Goal: Transaction & Acquisition: Purchase product/service

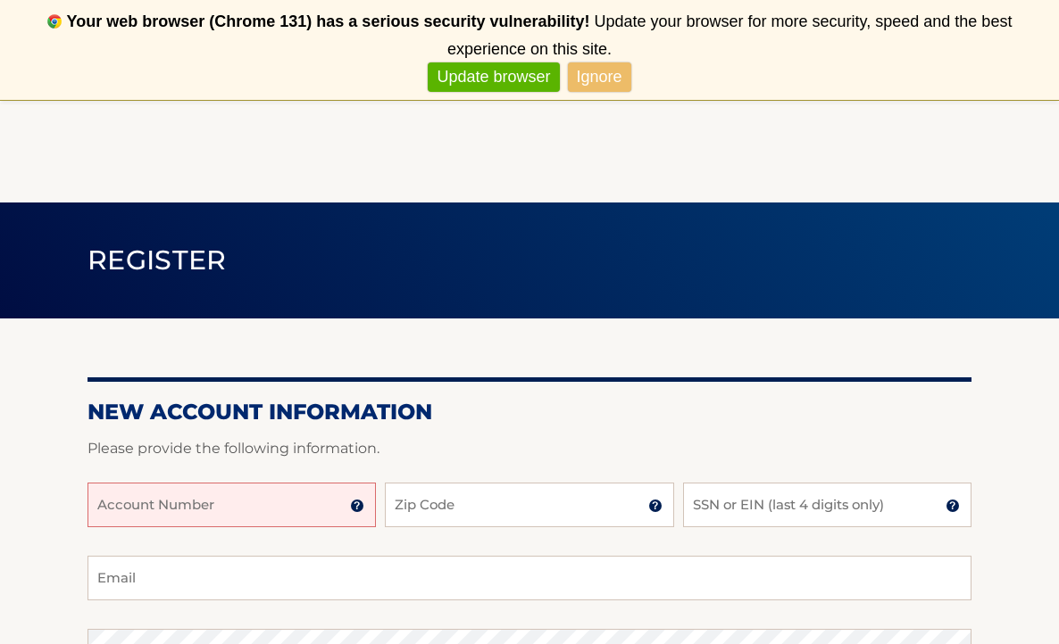
click at [121, 509] on input "Account Number" at bounding box center [231, 505] width 288 height 45
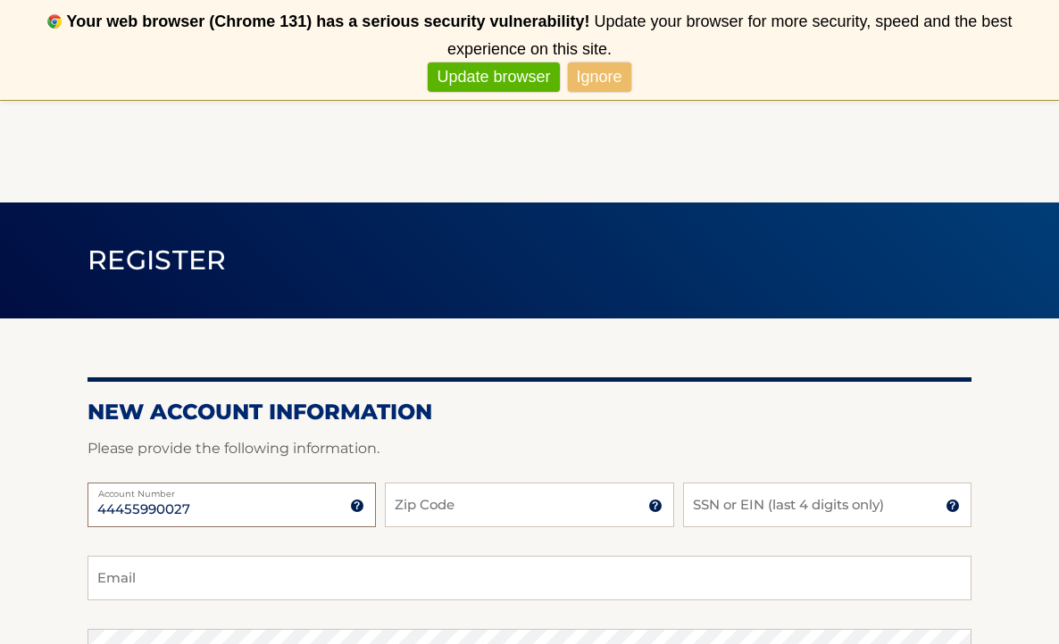
type input "44455990027"
click at [403, 501] on input "Zip Code" at bounding box center [529, 505] width 288 height 45
type input "07676"
type input "phylandjr@gmail.com"
click at [706, 508] on input "SSN or EIN (last 4 digits only)" at bounding box center [827, 505] width 288 height 45
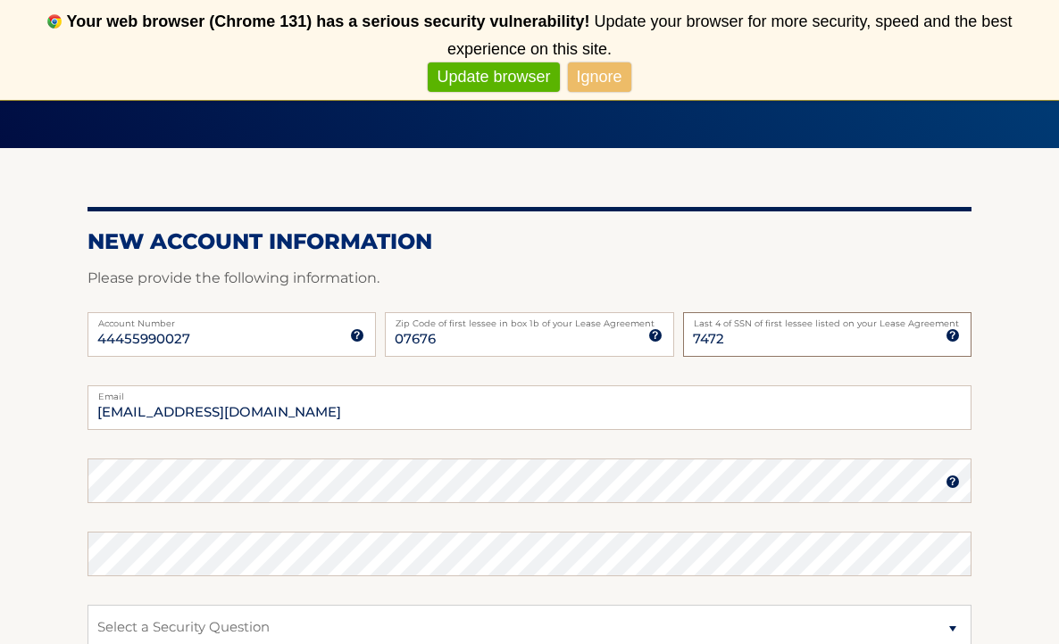
scroll to position [177, 0]
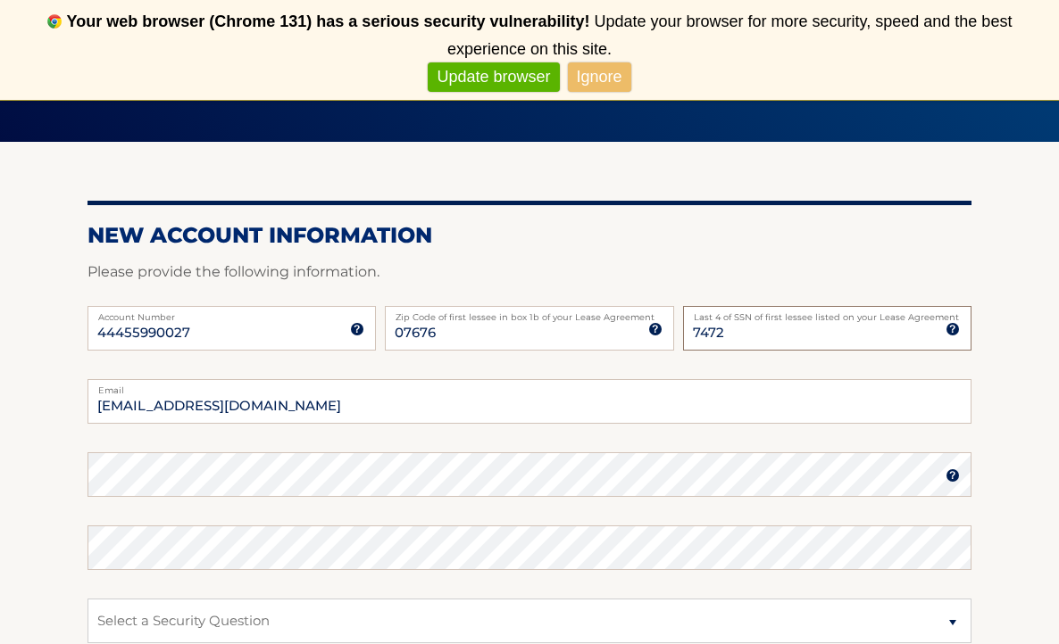
type input "7472"
click at [955, 478] on img at bounding box center [952, 476] width 14 height 14
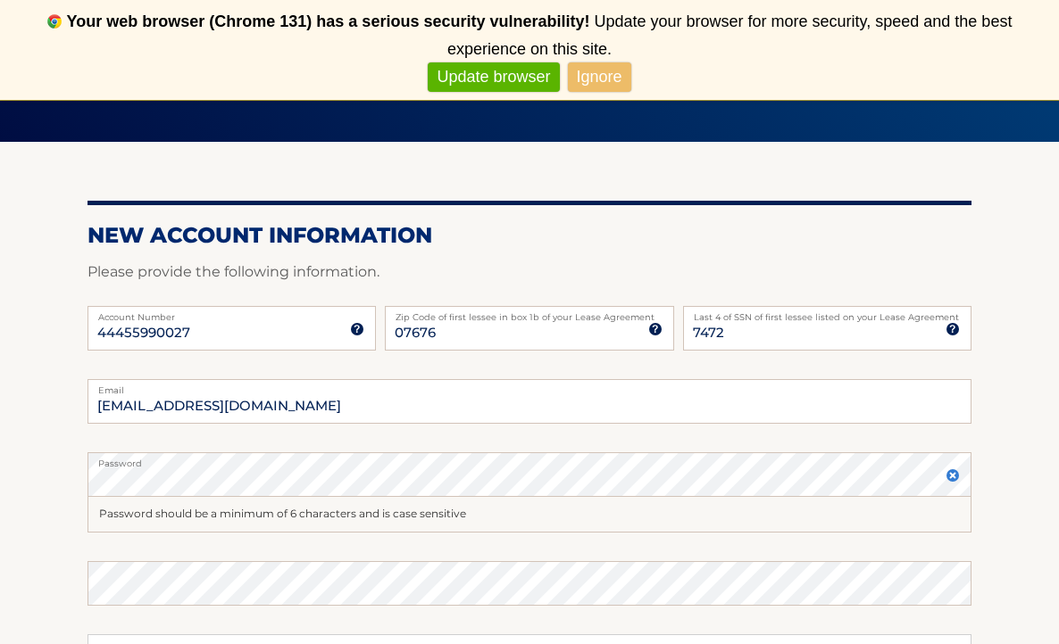
click at [955, 477] on img at bounding box center [952, 476] width 14 height 14
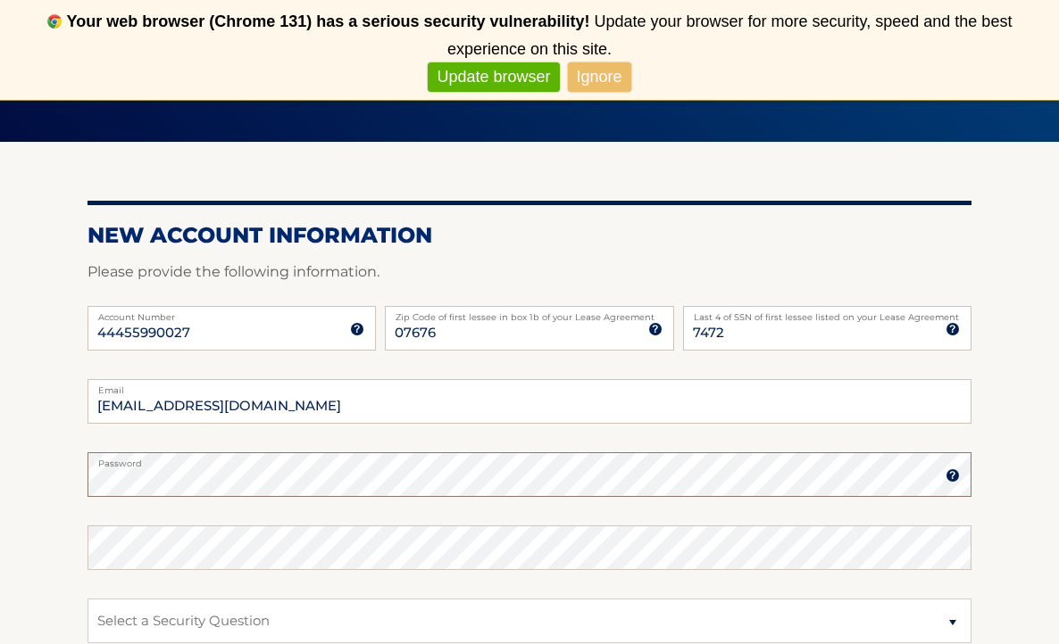
click at [50, 489] on section "New Account Information Please provide the following information. 44455990027 A…" at bounding box center [529, 490] width 1059 height 697
click at [66, 489] on section "New Account Information Please provide the following information. 44455990027 A…" at bounding box center [529, 490] width 1059 height 697
click at [83, 482] on section "New Account Information Please provide the following information. 44455990027 A…" at bounding box center [529, 490] width 1059 height 697
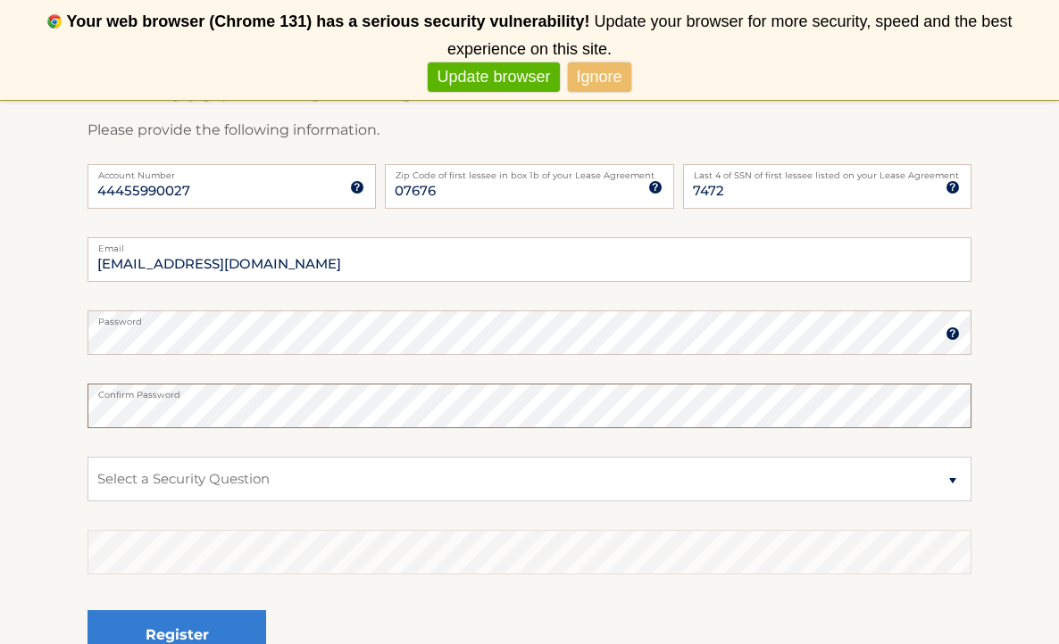
scroll to position [320, 0]
click at [954, 478] on select "Select a Security Question What was the name of your elementary school? What is…" at bounding box center [529, 477] width 884 height 45
select select "2"
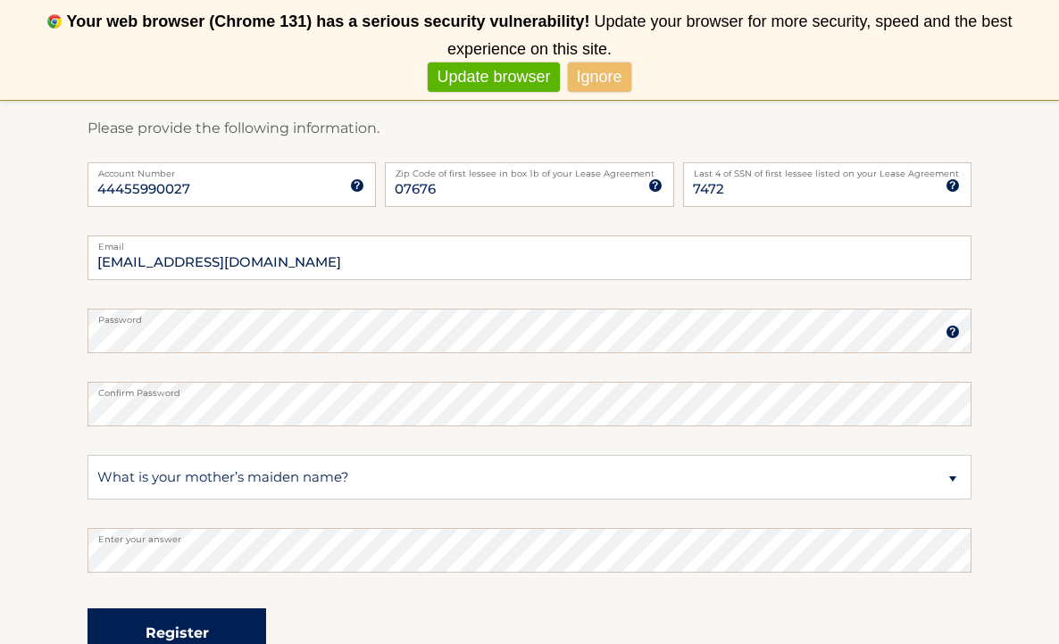
click at [166, 633] on button "Register" at bounding box center [176, 633] width 179 height 49
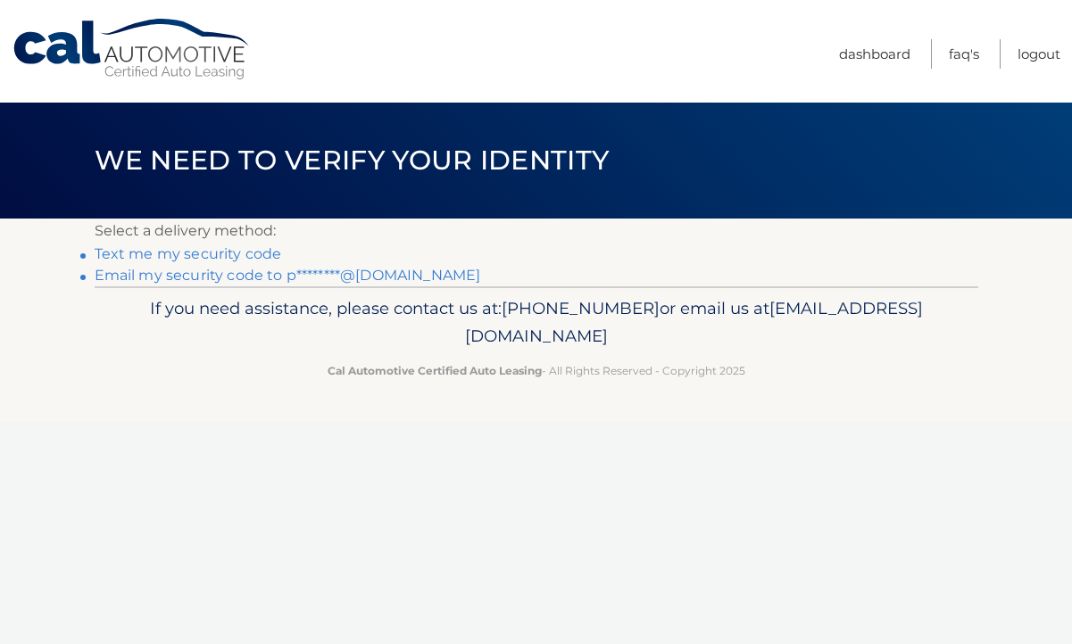
click at [199, 278] on link "Email my security code to p********@[DOMAIN_NAME]" at bounding box center [288, 275] width 387 height 17
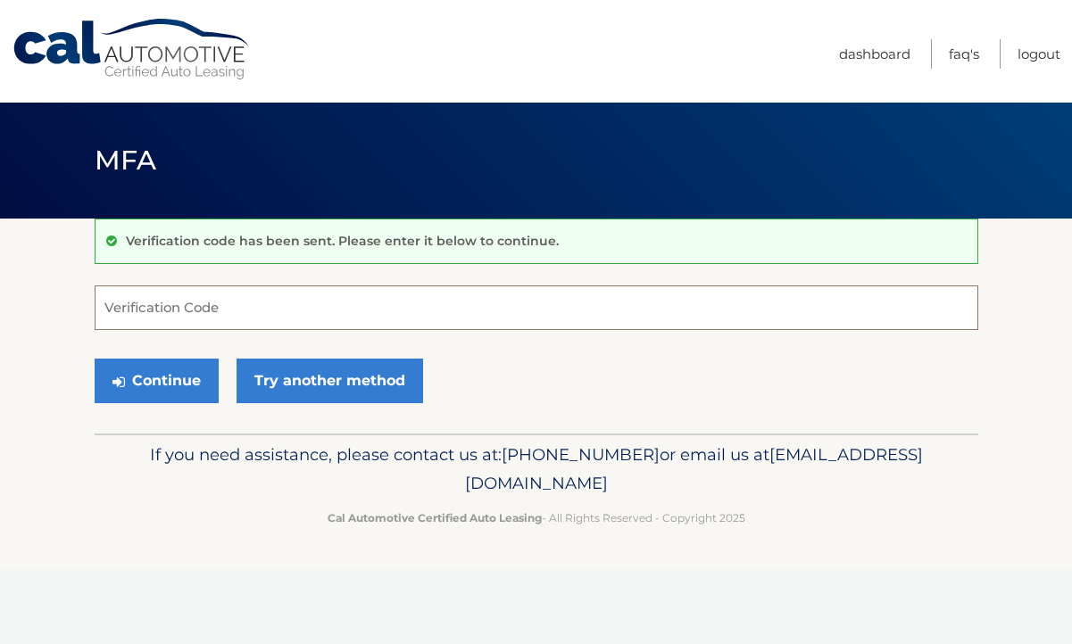
click at [118, 304] on input "Verification Code" at bounding box center [537, 308] width 884 height 45
type input "634301"
click at [143, 385] on button "Continue" at bounding box center [157, 381] width 124 height 45
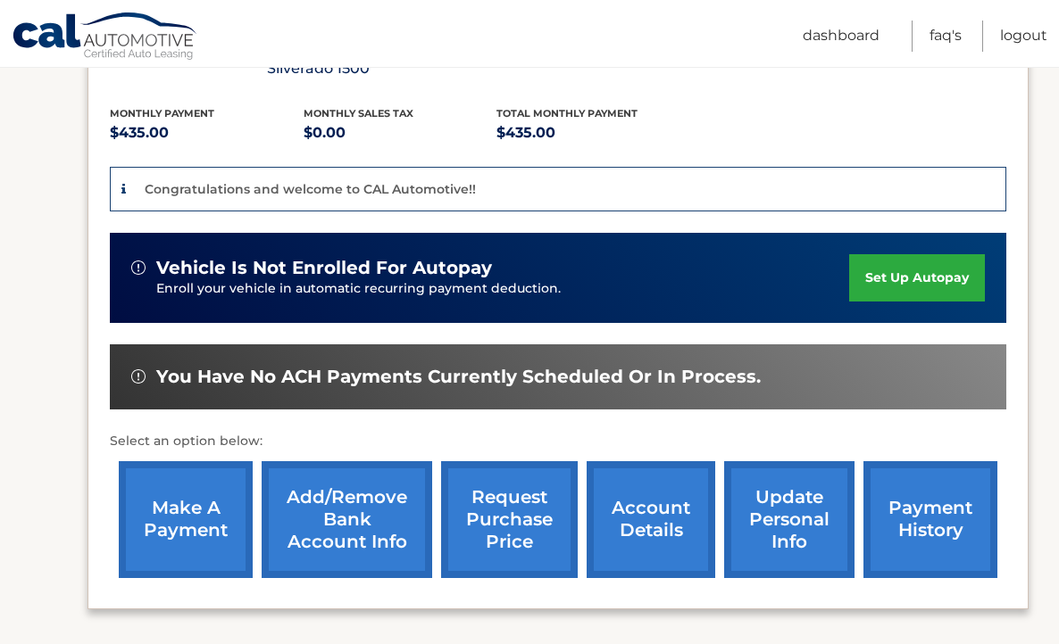
scroll to position [378, 0]
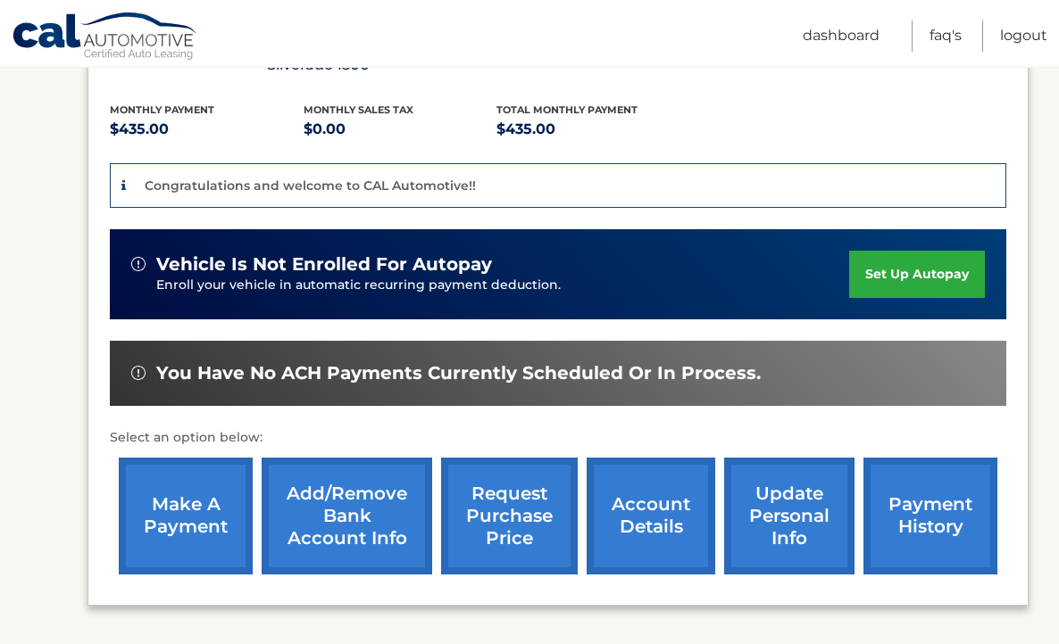
click at [187, 513] on link "make a payment" at bounding box center [186, 516] width 134 height 117
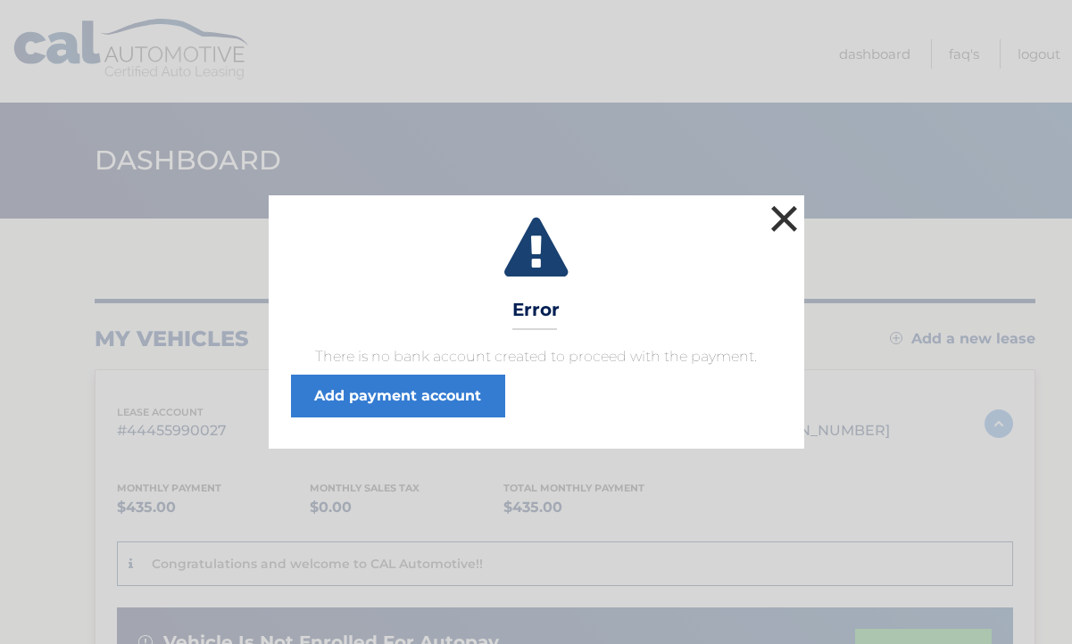
click at [786, 211] on button "×" at bounding box center [785, 219] width 36 height 36
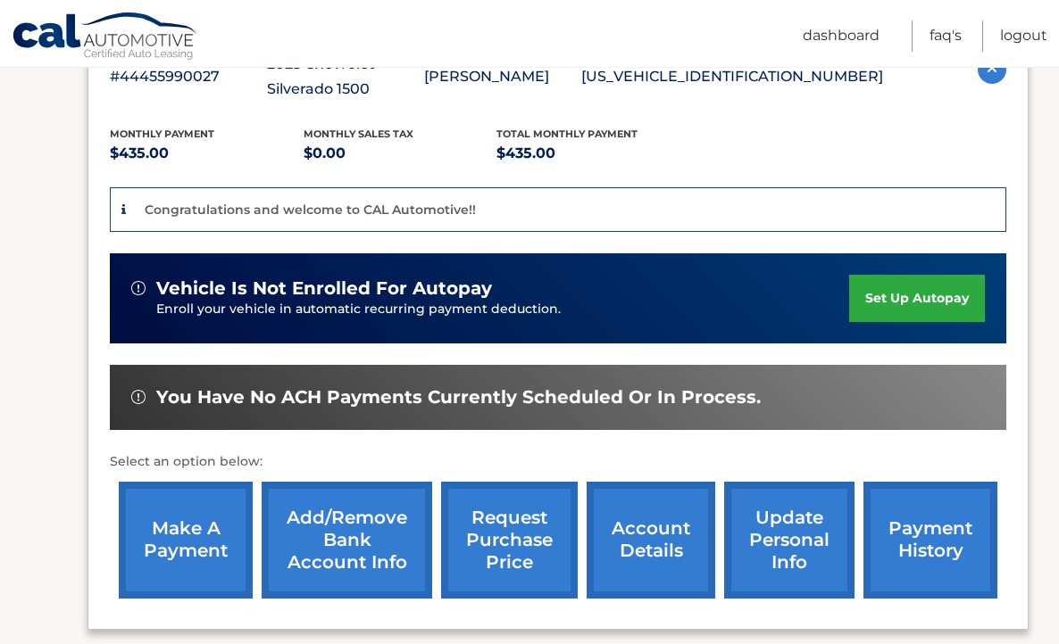
scroll to position [356, 0]
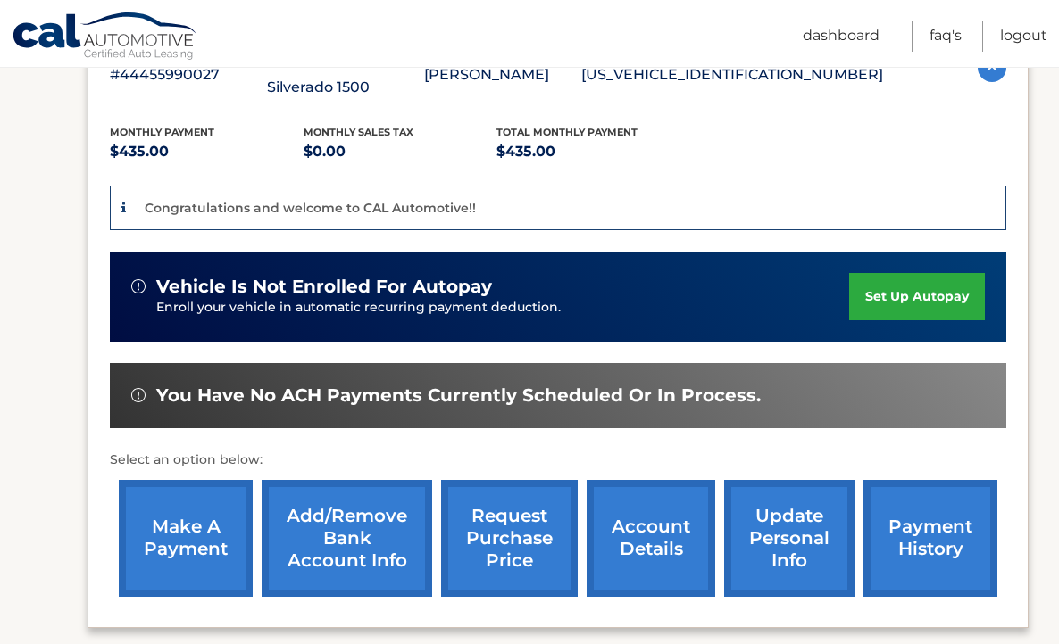
click at [339, 548] on link "Add/Remove bank account info" at bounding box center [347, 538] width 170 height 117
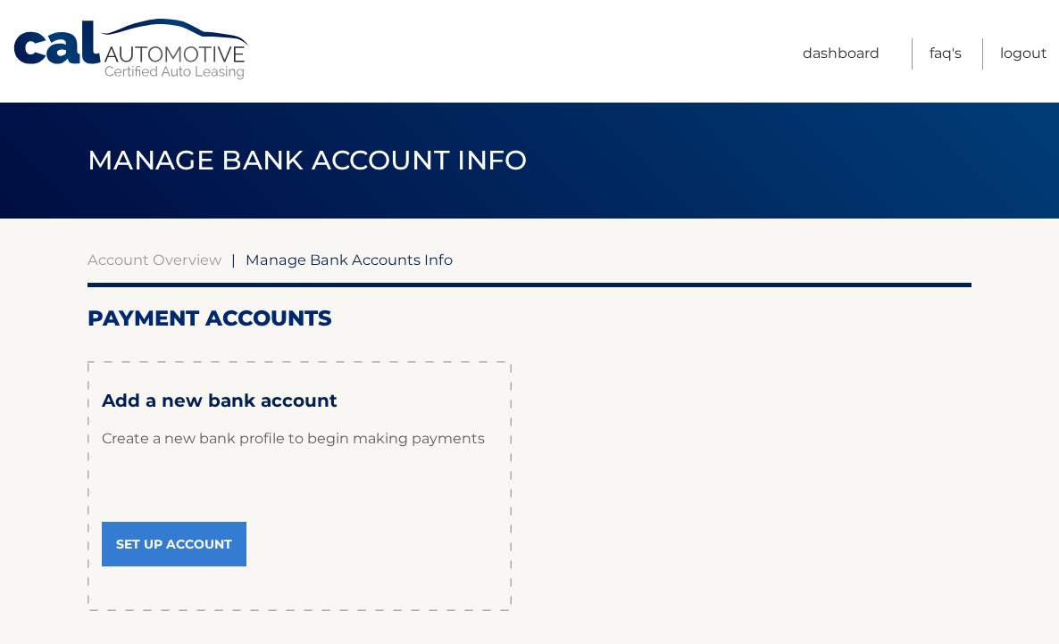
click at [164, 545] on link "Set Up Account" at bounding box center [174, 544] width 145 height 45
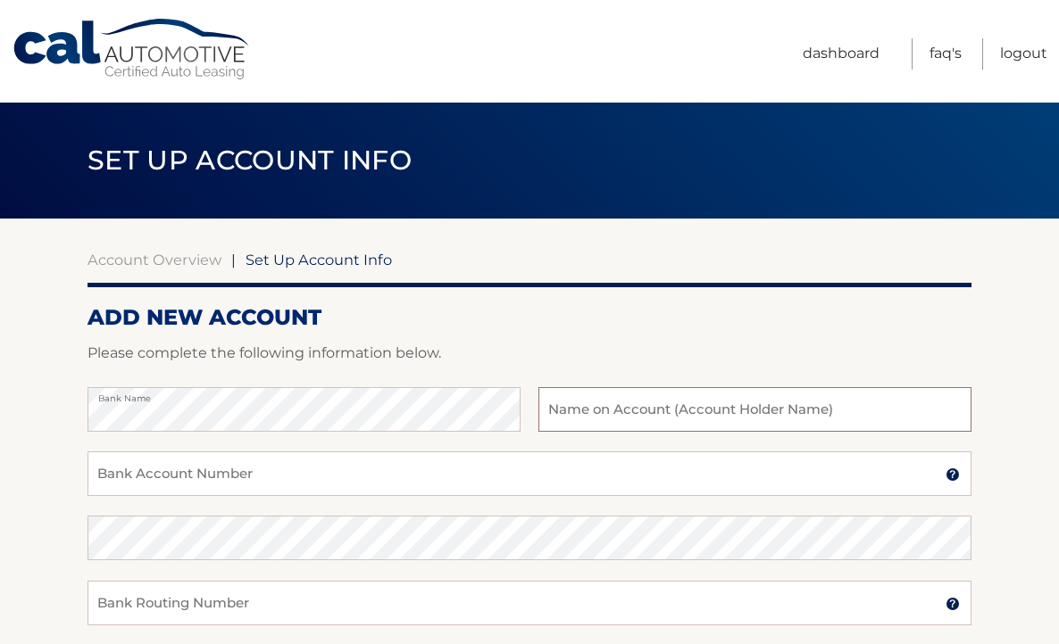
click at [563, 412] on input "text" at bounding box center [754, 409] width 433 height 45
type input "[PERSON_NAME]"
click at [101, 475] on input "Bank Account Number" at bounding box center [529, 474] width 884 height 45
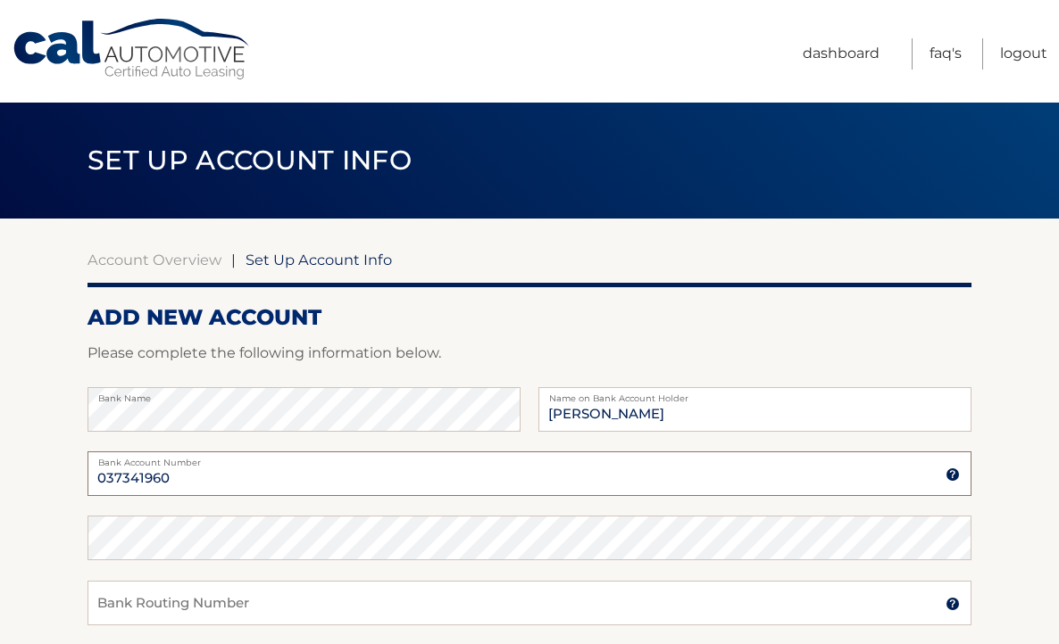
type input "037341960"
click at [101, 602] on input "Bank Routing Number" at bounding box center [529, 603] width 884 height 45
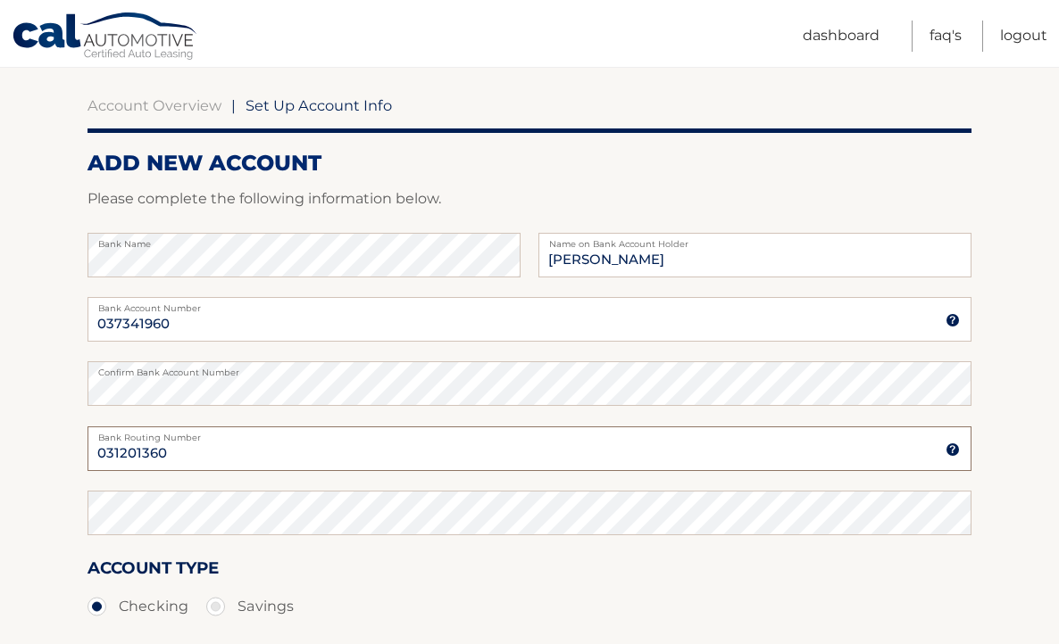
scroll to position [155, 0]
type input "031201360"
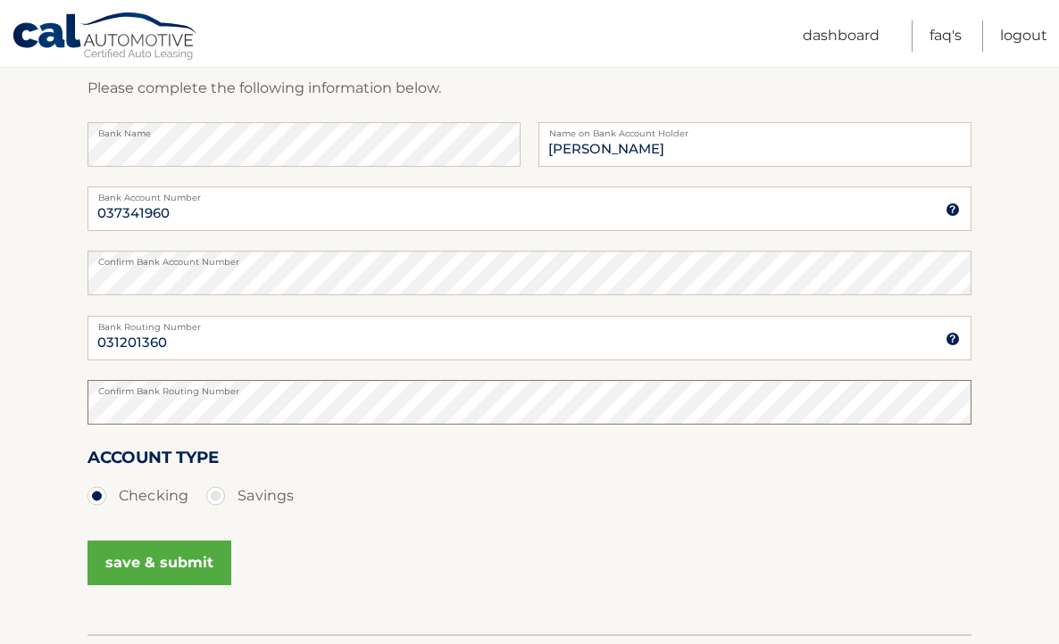
scroll to position [275, 0]
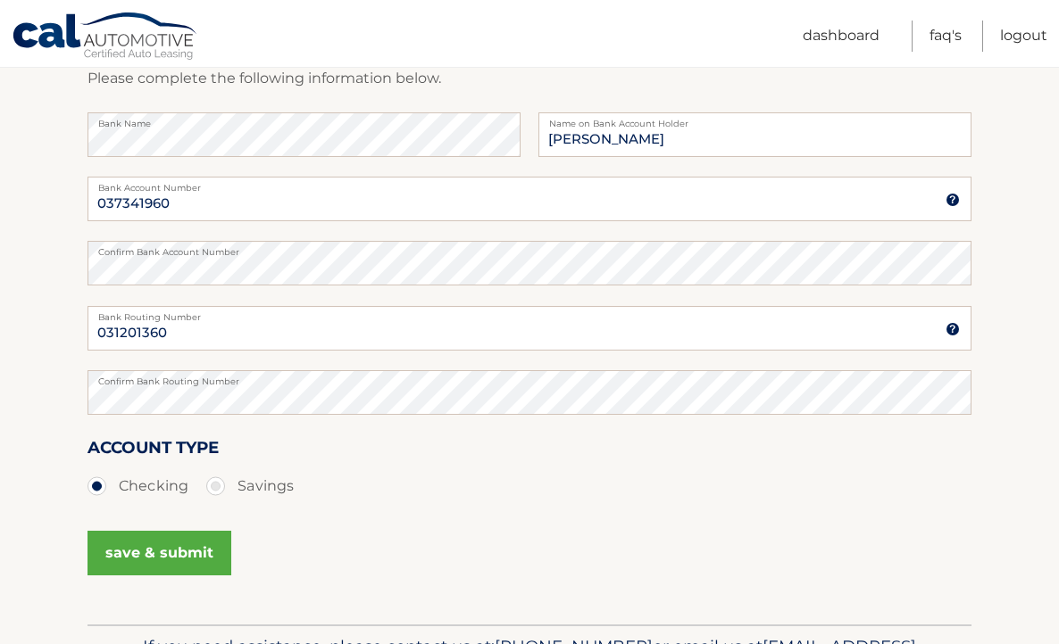
click at [159, 548] on button "save & submit" at bounding box center [159, 553] width 144 height 45
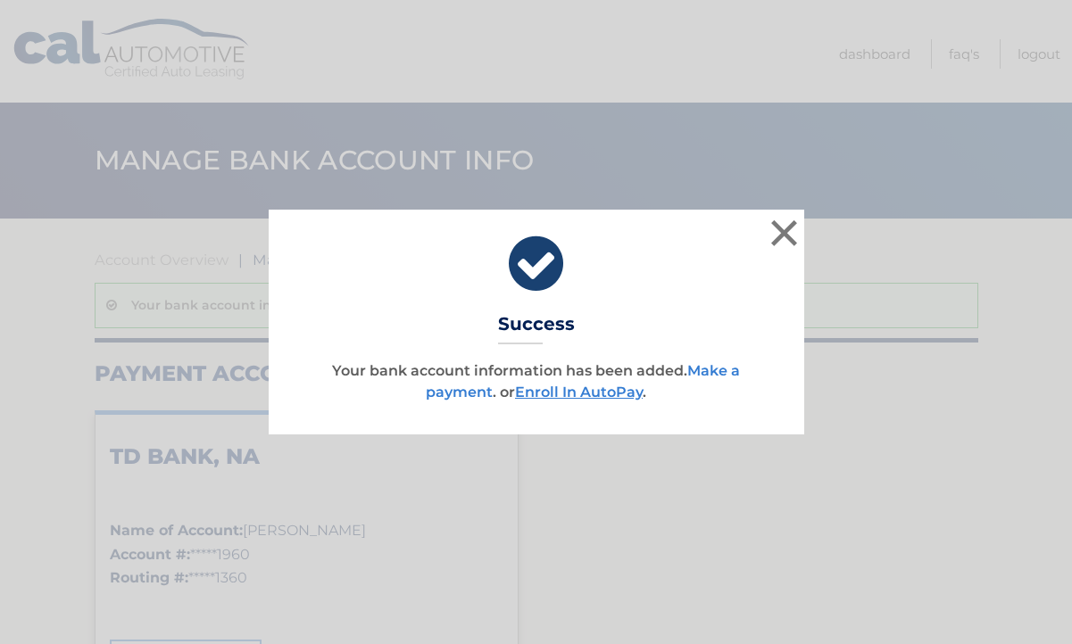
click at [442, 398] on link "Make a payment" at bounding box center [583, 381] width 314 height 38
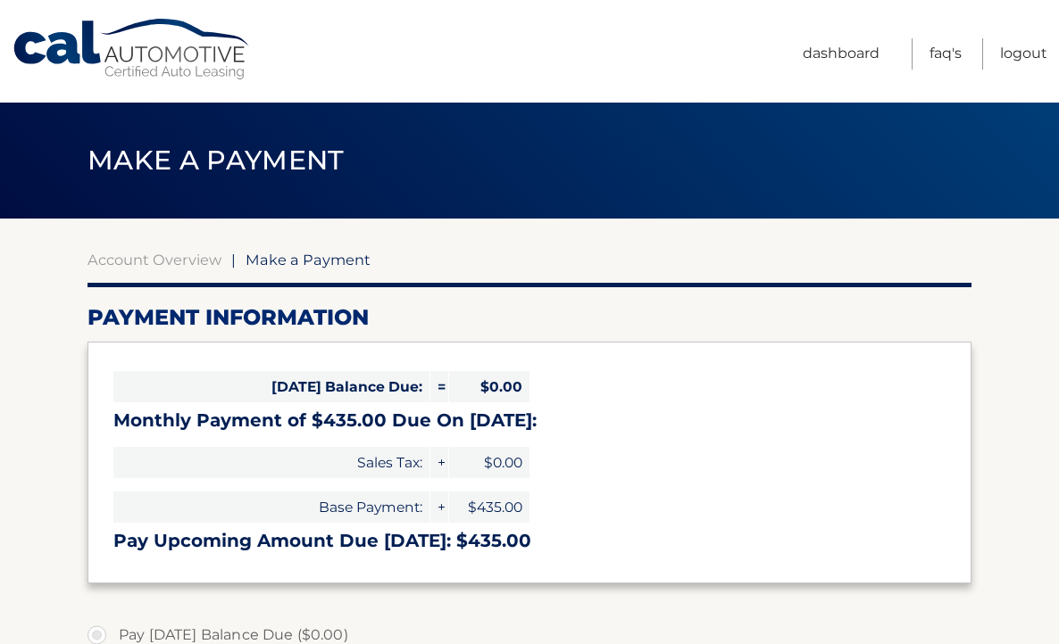
select select "NDlmM2E5M2YtNzg5Ni00YWI5LTgwZDYtZGIzYThiMTUxNzI4"
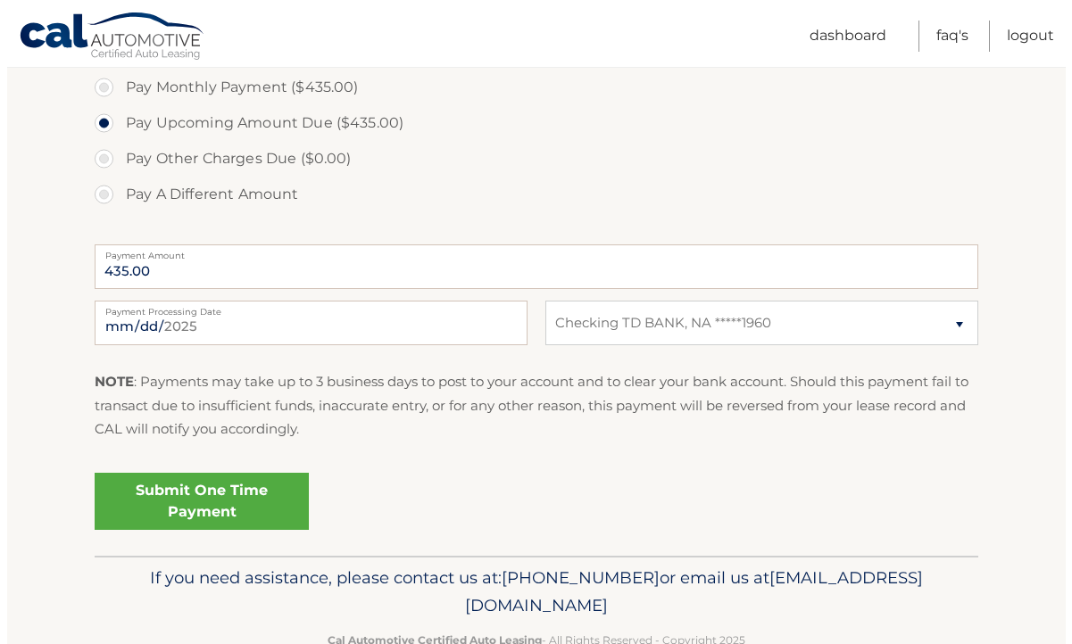
scroll to position [600, 0]
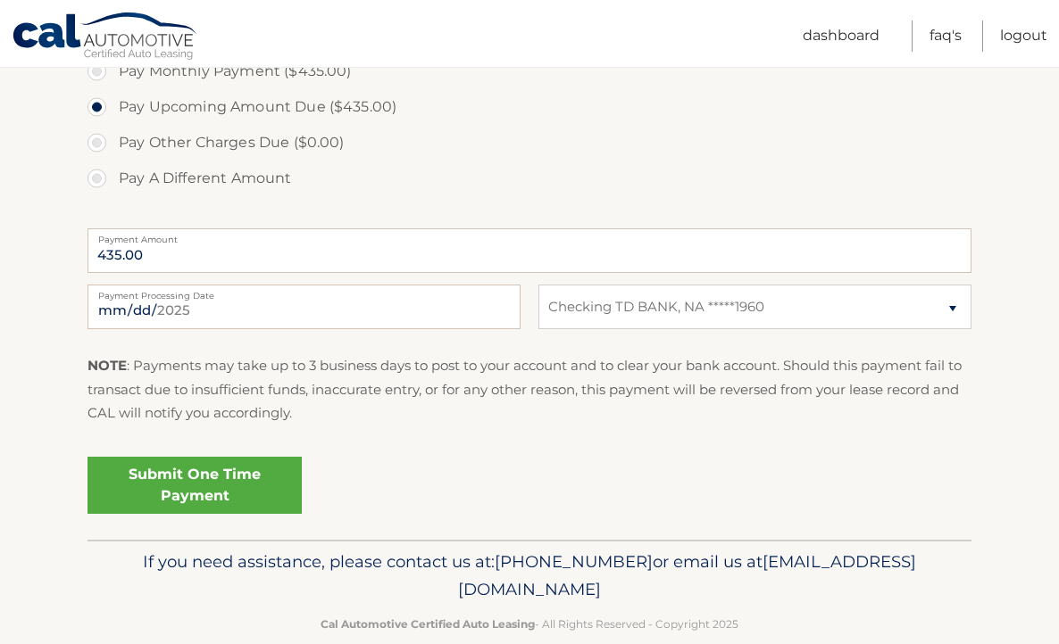
click at [194, 486] on link "Submit One Time Payment" at bounding box center [194, 485] width 214 height 57
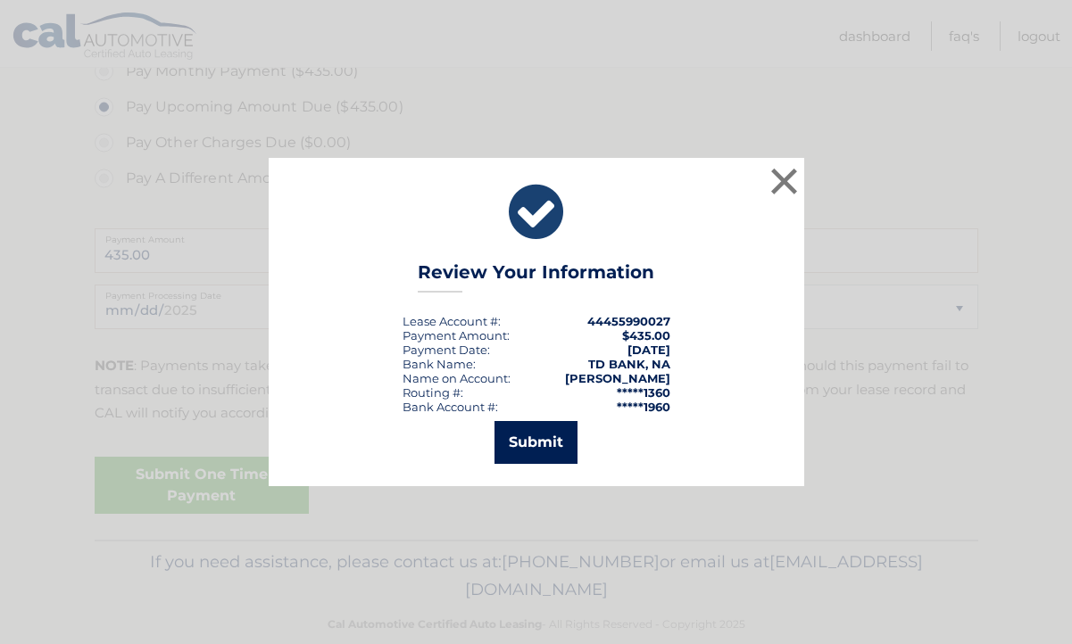
click at [536, 440] on button "Submit" at bounding box center [536, 442] width 83 height 43
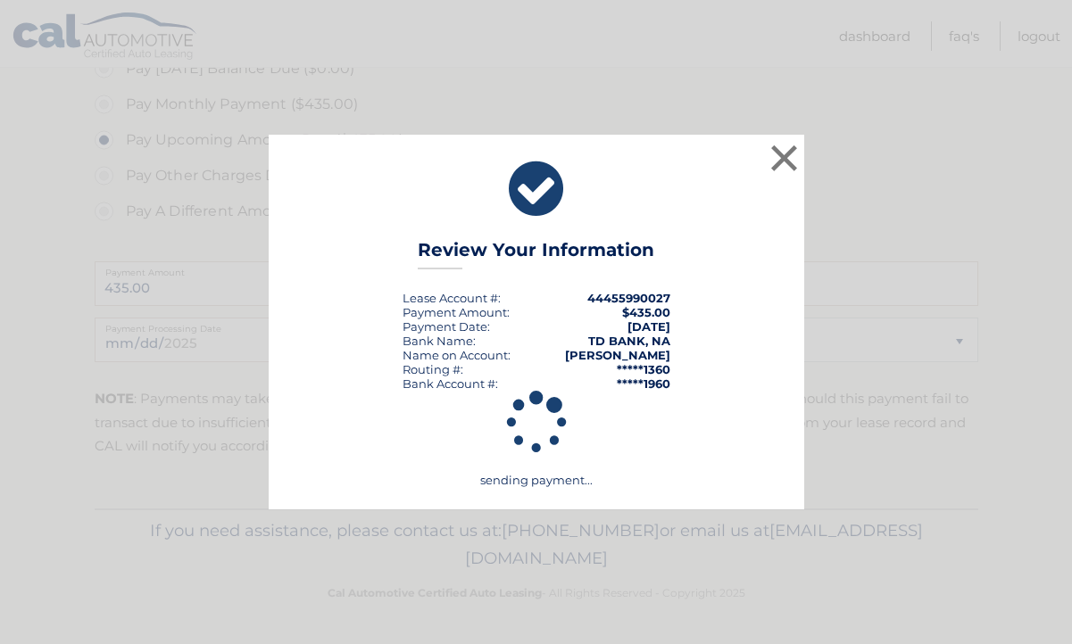
scroll to position [567, 0]
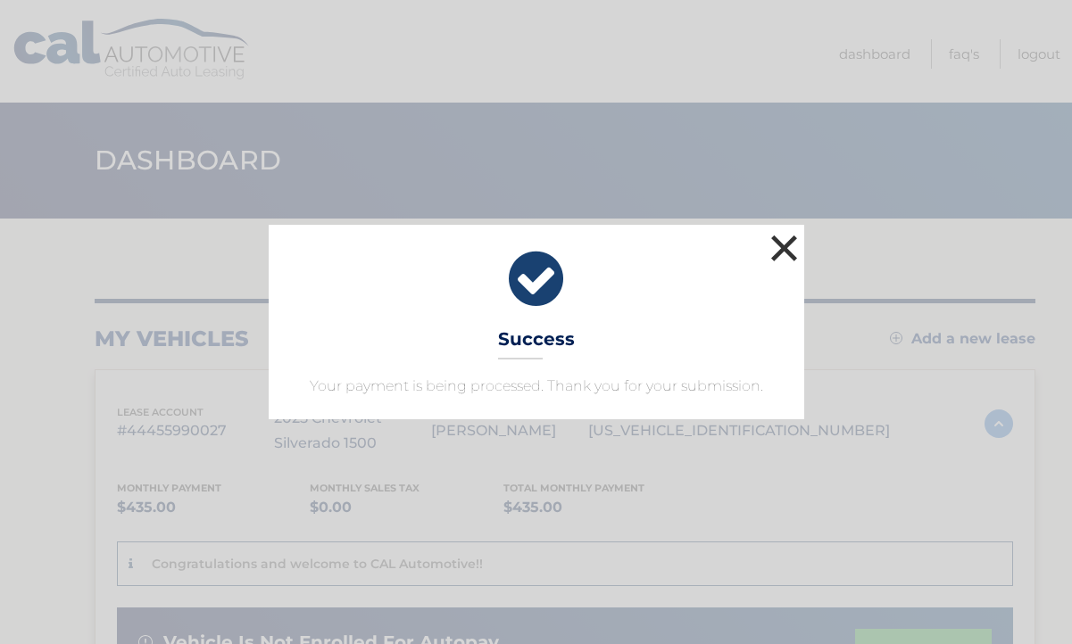
click at [785, 238] on button "×" at bounding box center [785, 248] width 36 height 36
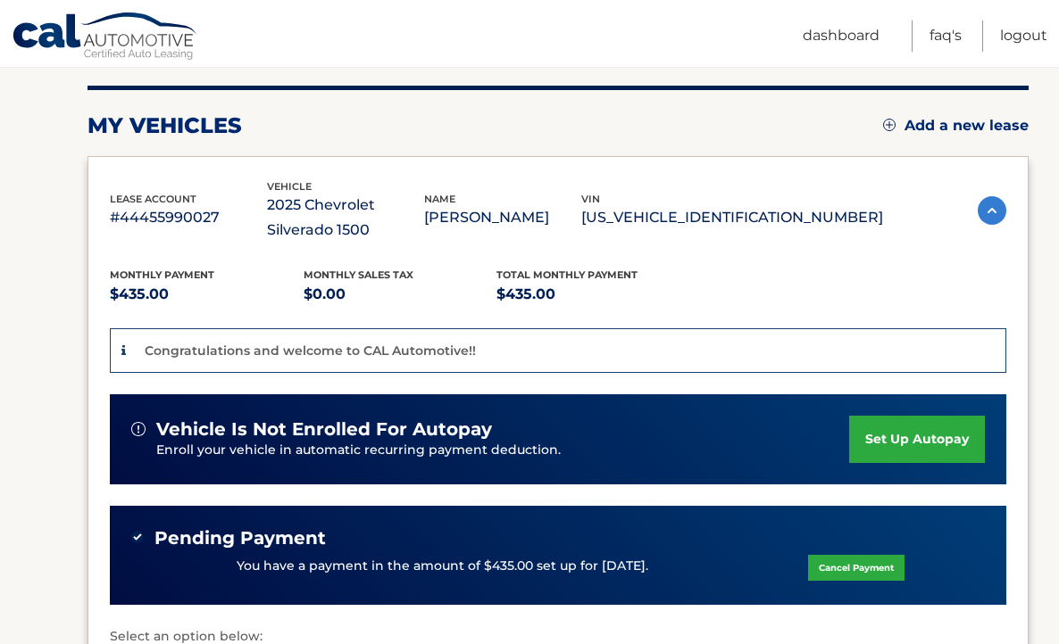
scroll to position [212, 0]
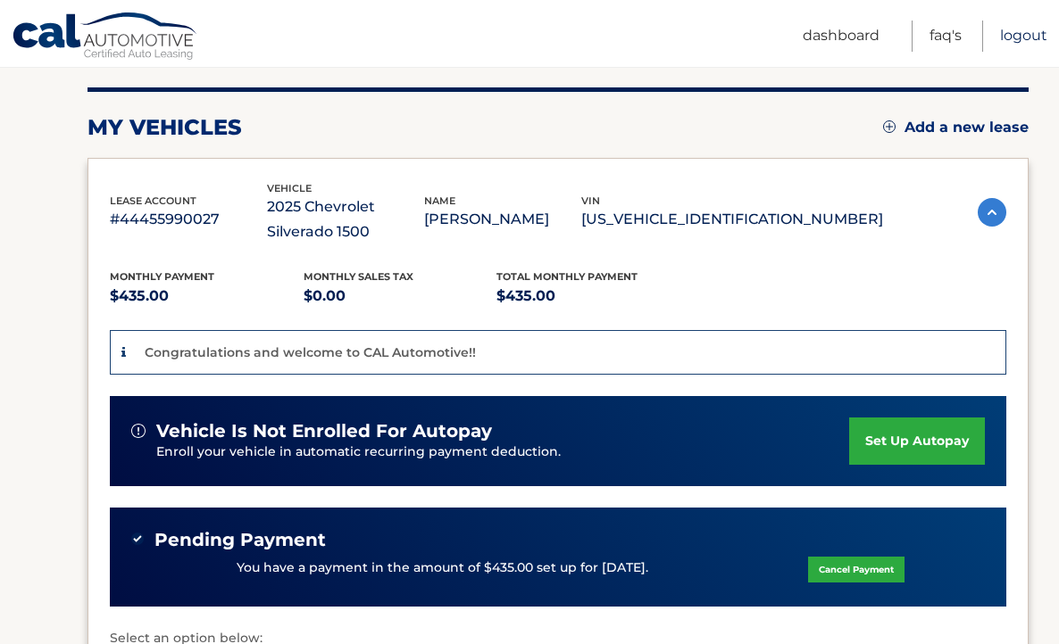
click at [1022, 37] on link "Logout" at bounding box center [1023, 36] width 47 height 31
